Goal: Task Accomplishment & Management: Use online tool/utility

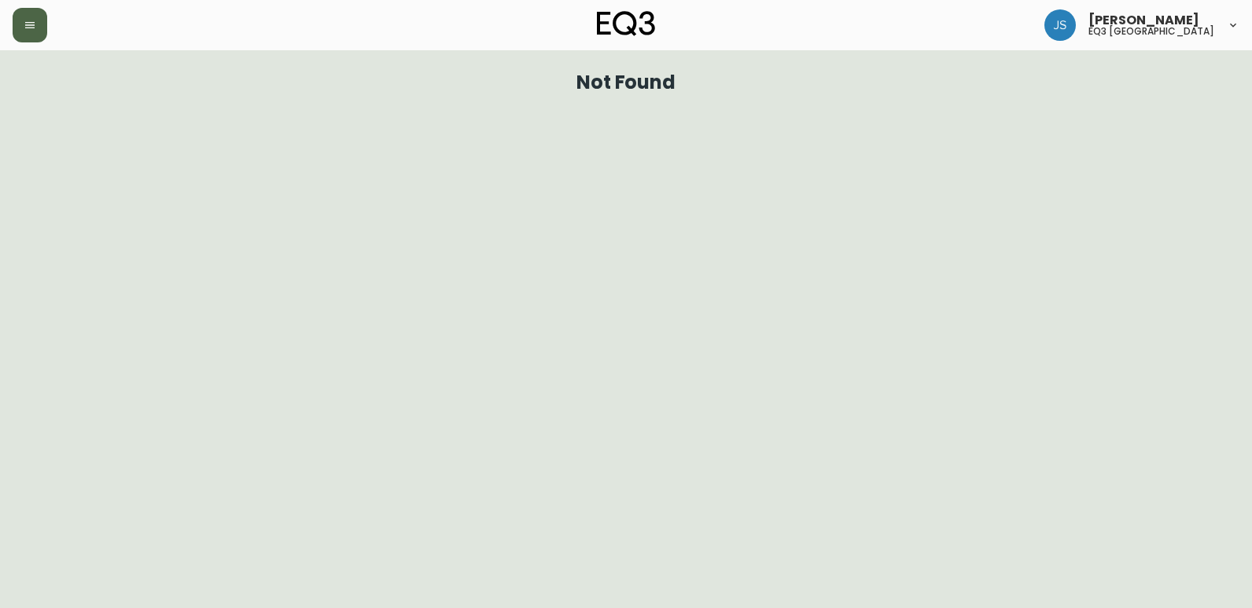
click at [33, 26] on icon "button" at bounding box center [30, 25] width 13 height 13
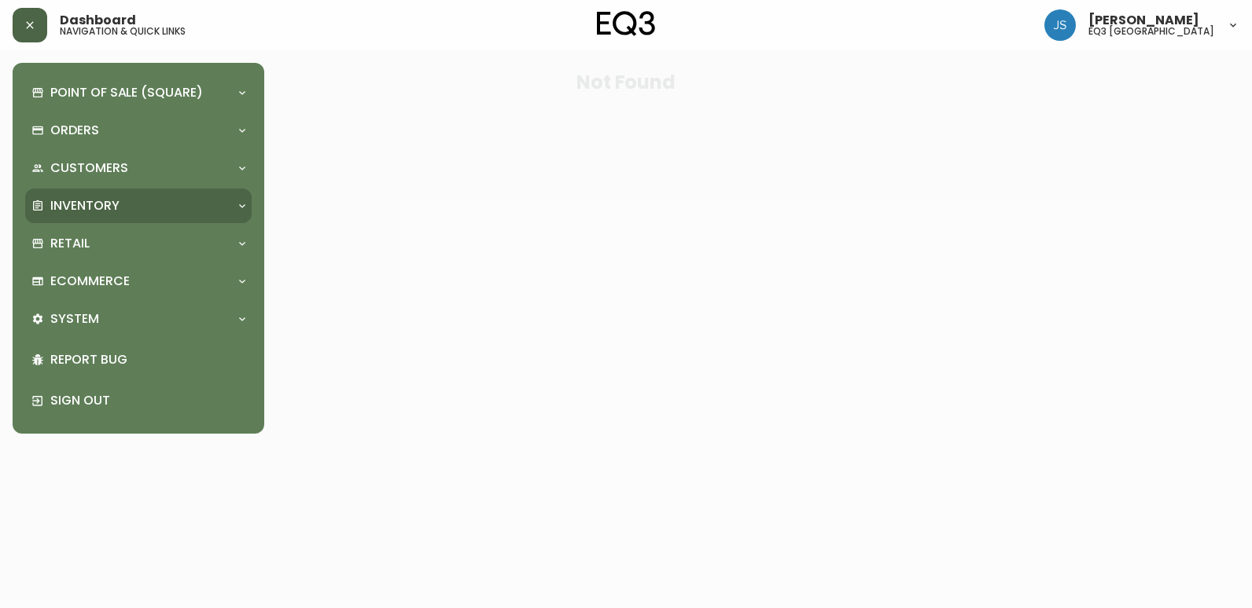
click at [114, 220] on div "Inventory" at bounding box center [138, 206] width 226 height 35
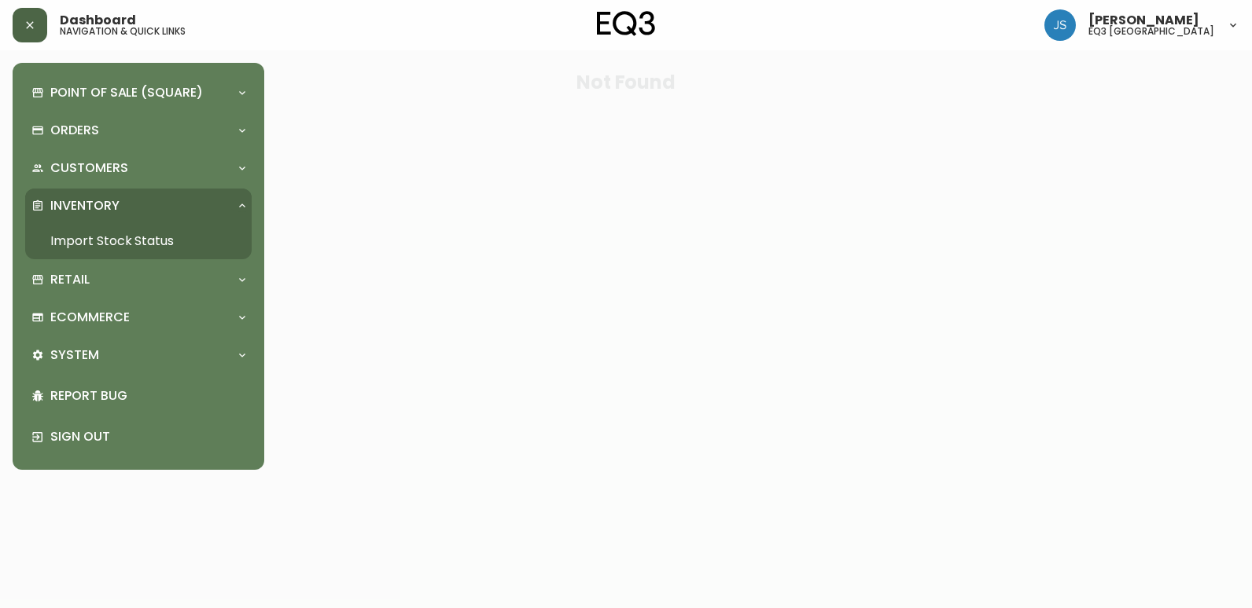
click at [141, 240] on link "Import Stock Status" at bounding box center [138, 241] width 226 height 36
